Goal: Find specific page/section: Find specific page/section

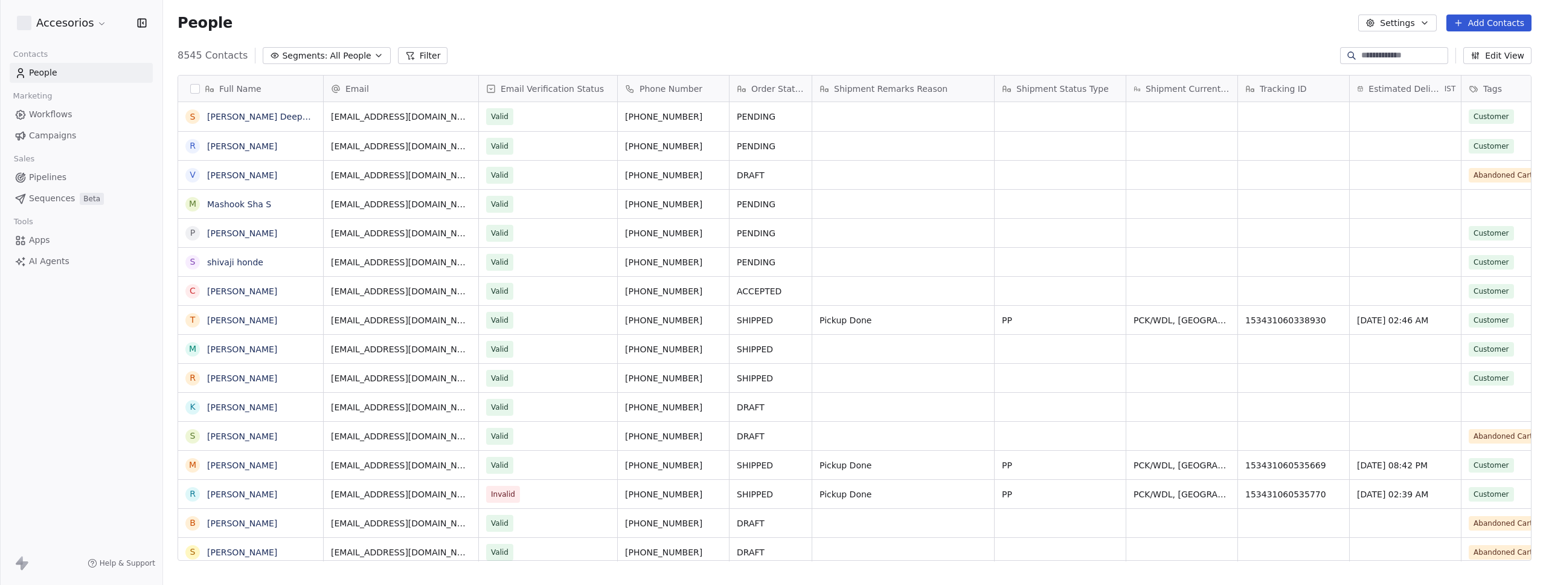
scroll to position [505, 1374]
click at [328, 27] on div "People Settings Add Contacts" at bounding box center [855, 22] width 1354 height 17
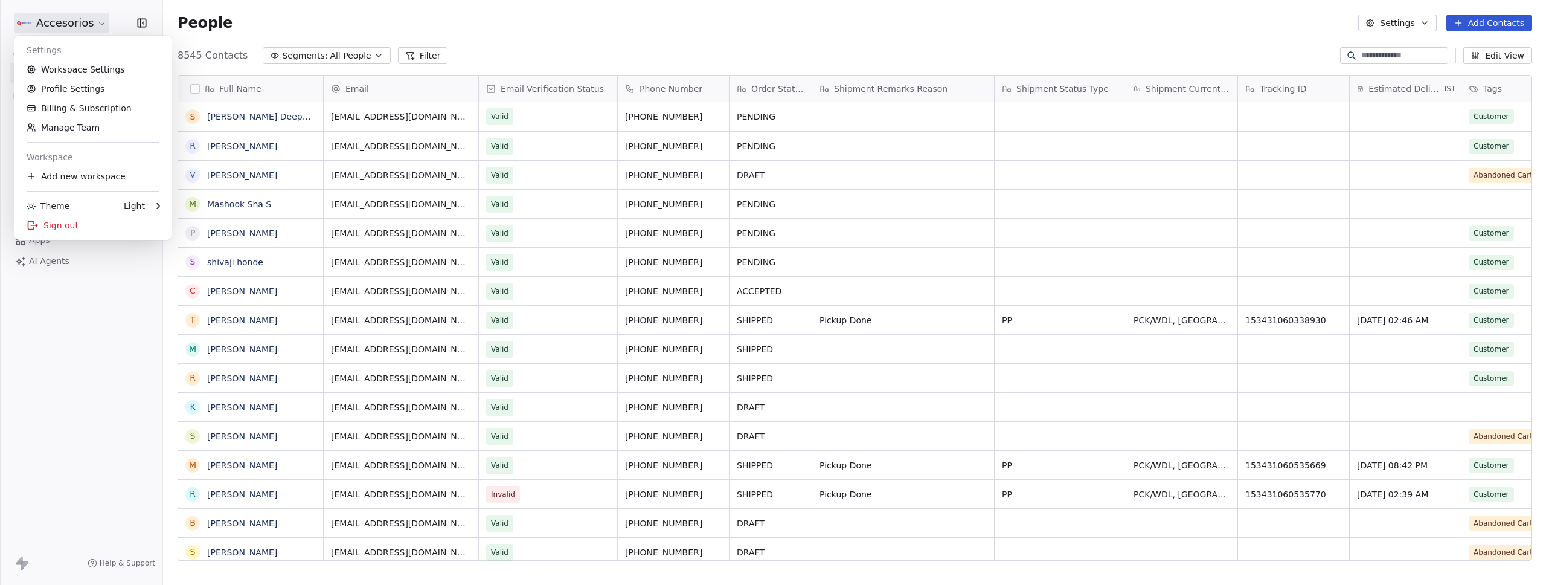
click at [93, 27] on html "Accesorios Contacts People Marketing Workflows Campaigns Sales Pipelines Sequen…" at bounding box center [773, 292] width 1546 height 585
click at [316, 15] on html "Accesorios Contacts People Marketing Workflows Campaigns Sales Pipelines Sequen…" at bounding box center [773, 292] width 1546 height 585
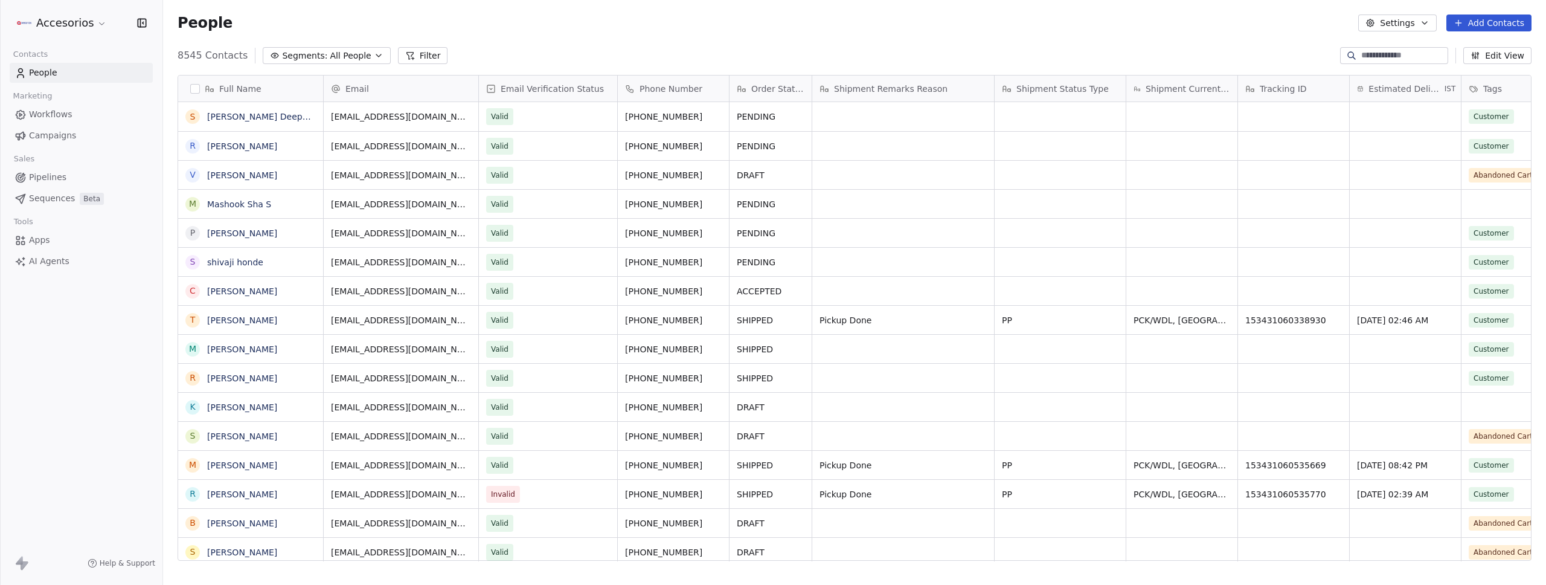
click at [41, 115] on span "Workflows" at bounding box center [50, 114] width 43 height 13
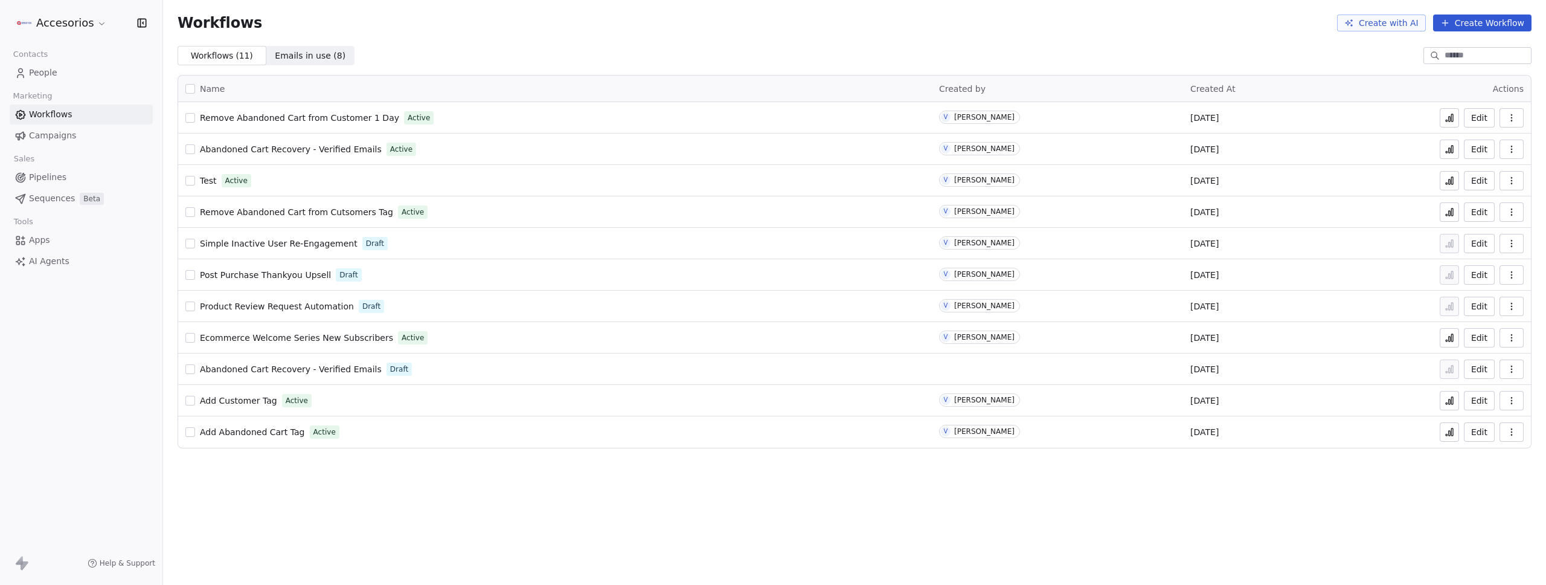
click at [1443, 152] on button at bounding box center [1449, 149] width 19 height 19
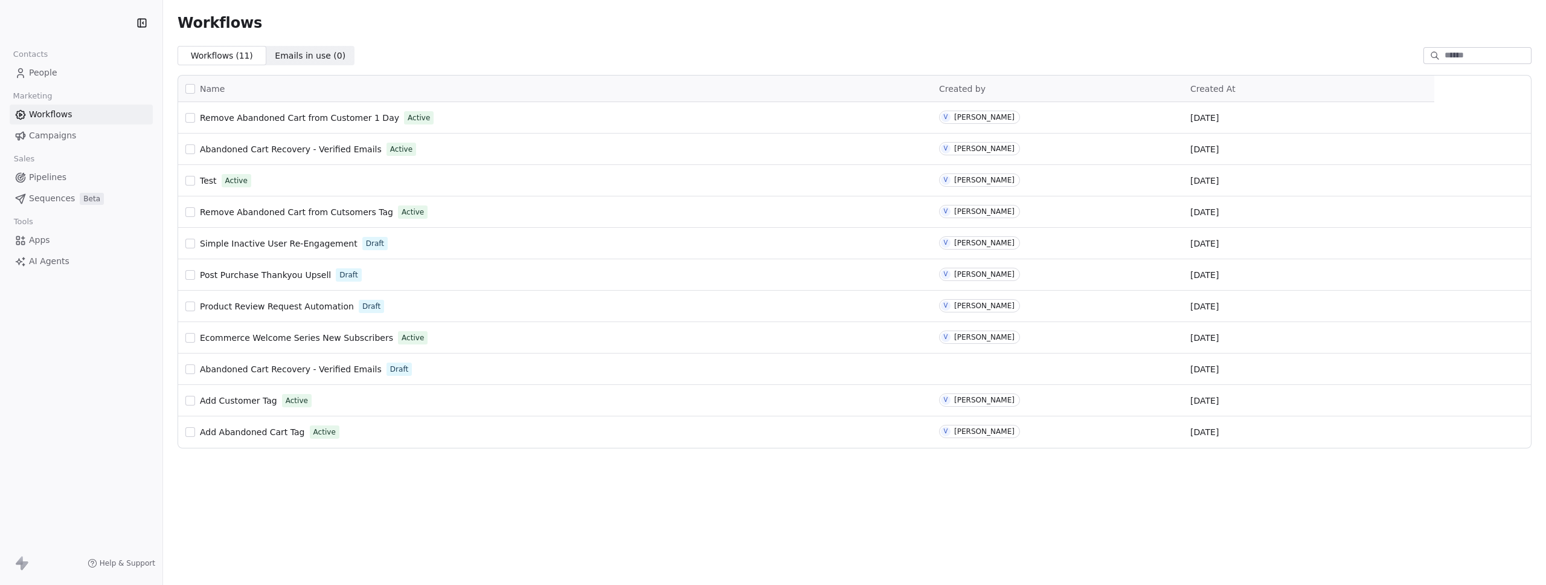
click at [245, 144] on span "Abandoned Cart Recovery - Verified Emails" at bounding box center [291, 149] width 182 height 10
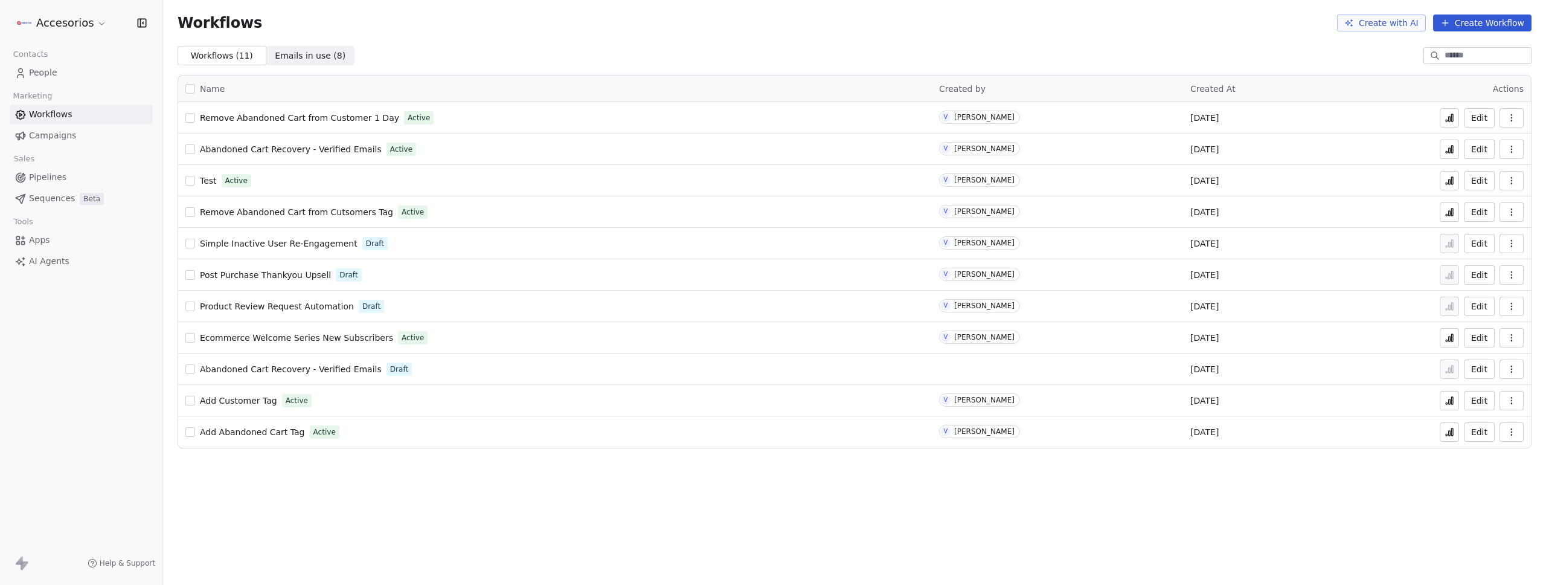
click at [50, 77] on span "People" at bounding box center [43, 72] width 28 height 13
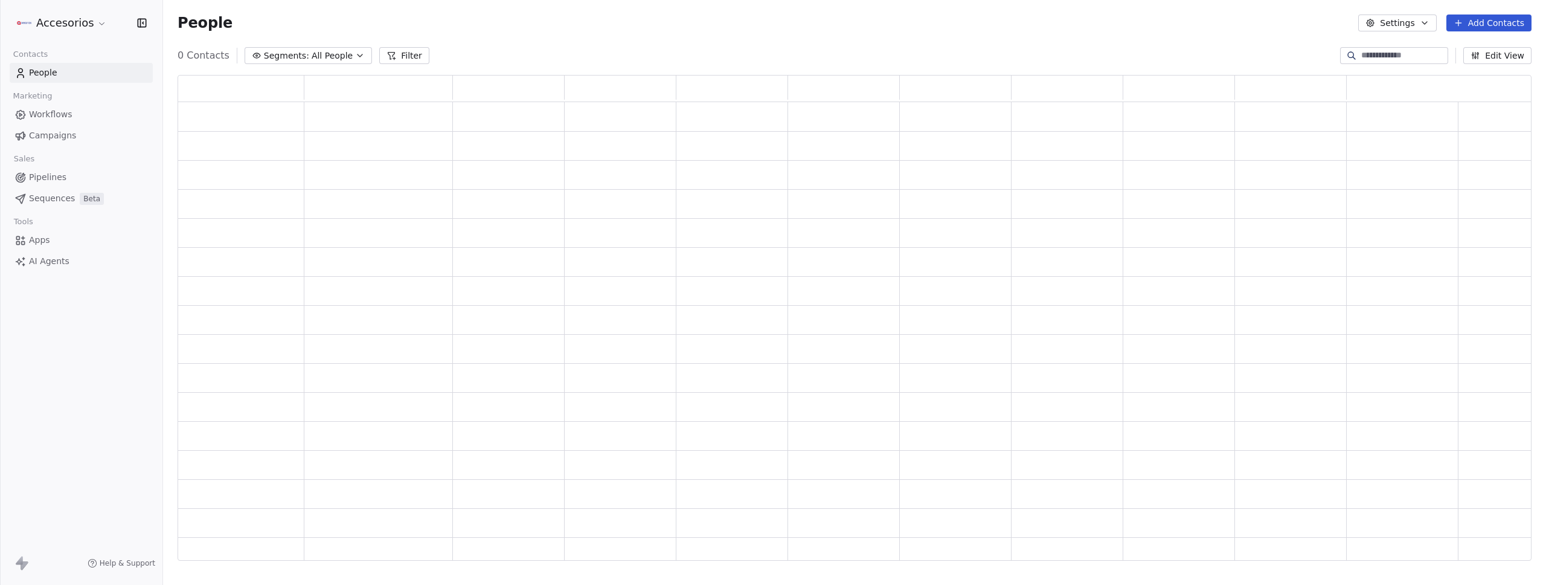
scroll to position [477, 1345]
click at [1361, 54] on input at bounding box center [1403, 56] width 85 height 12
paste input "**********"
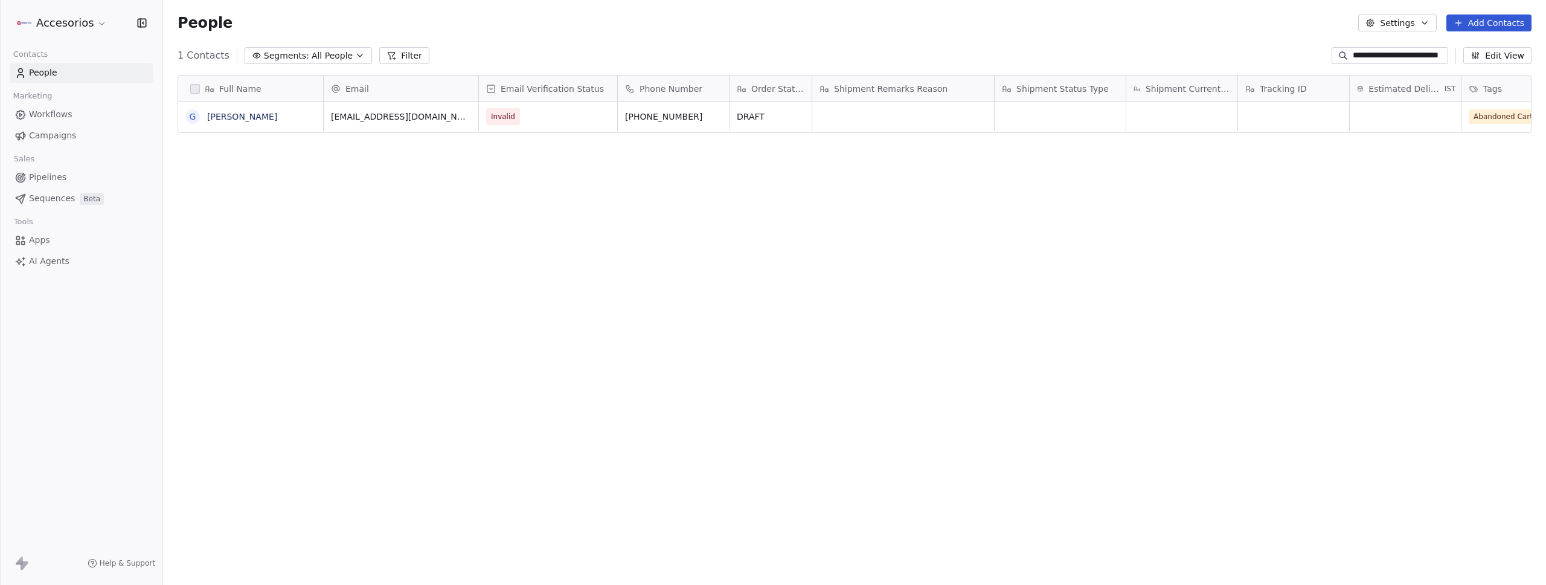
scroll to position [505, 1374]
type input "**********"
click at [237, 120] on link "[PERSON_NAME]" at bounding box center [242, 117] width 70 height 10
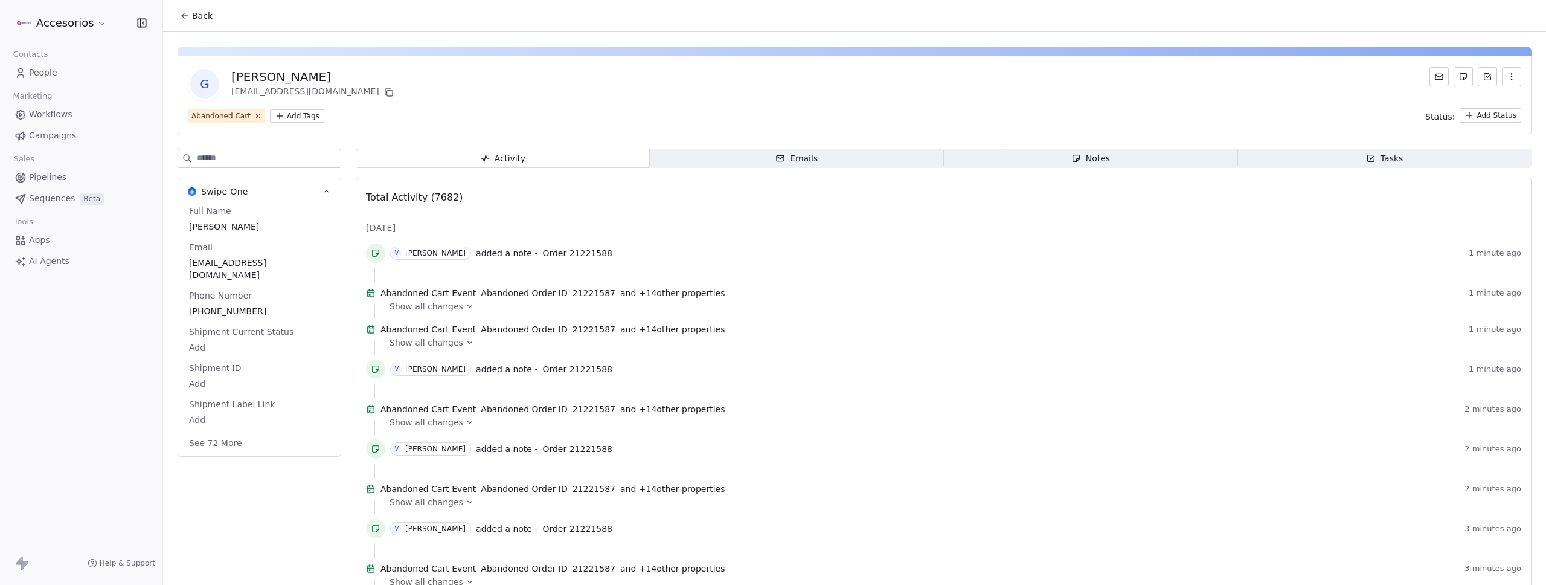
click at [1257, 95] on div "[PERSON_NAME] [EMAIL_ADDRESS][DOMAIN_NAME]" at bounding box center [855, 84] width 1334 height 34
